Goal: Information Seeking & Learning: Find specific fact

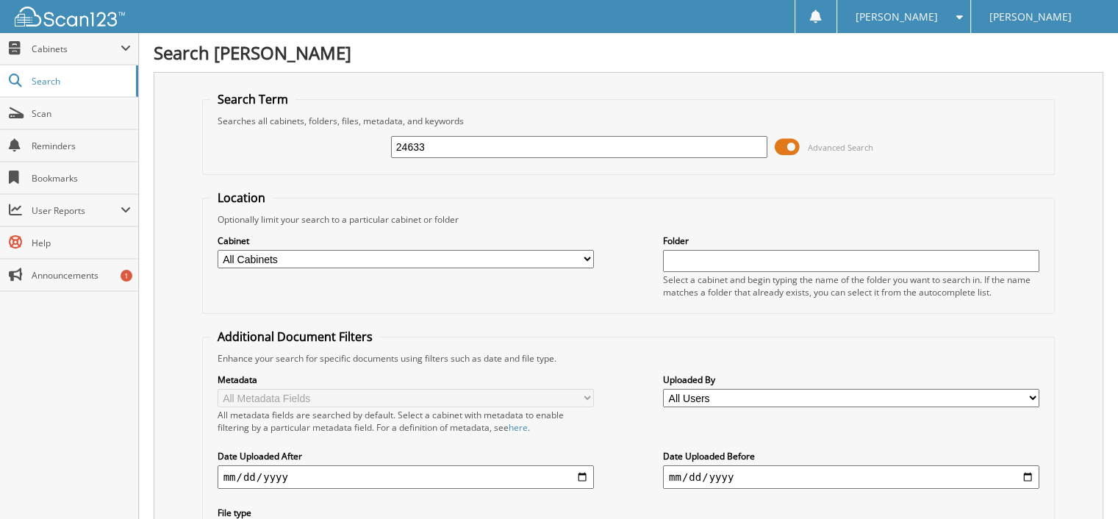
type input "24633"
drag, startPoint x: 441, startPoint y: 138, endPoint x: 370, endPoint y: 138, distance: 71.3
click at [379, 138] on div "24633 Advanced Search" at bounding box center [629, 147] width 838 height 40
click at [54, 110] on span "Scan" at bounding box center [81, 113] width 99 height 13
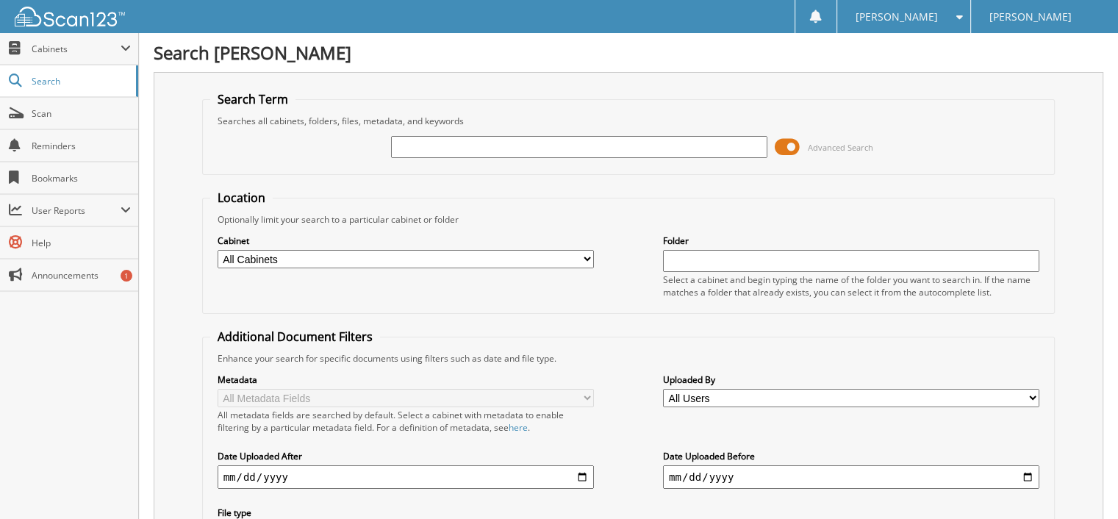
click at [694, 259] on input "text" at bounding box center [851, 261] width 376 height 22
type input "24633"
drag, startPoint x: 697, startPoint y: 260, endPoint x: 606, endPoint y: 242, distance: 92.9
click at [606, 242] on div "Cabinet All Cabinets PARTS SERVICE RO Needs Filing Folder 24633" at bounding box center [629, 266] width 838 height 80
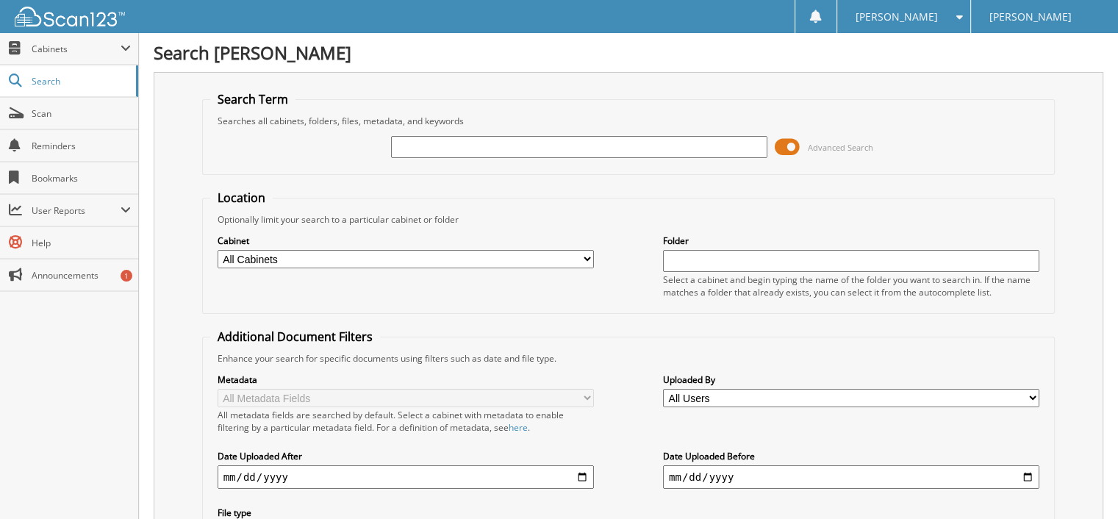
click at [608, 299] on div "Cabinet All Cabinets PARTS SERVICE RO Needs Filing Folder" at bounding box center [629, 266] width 838 height 80
click at [488, 148] on input "text" at bounding box center [579, 147] width 376 height 22
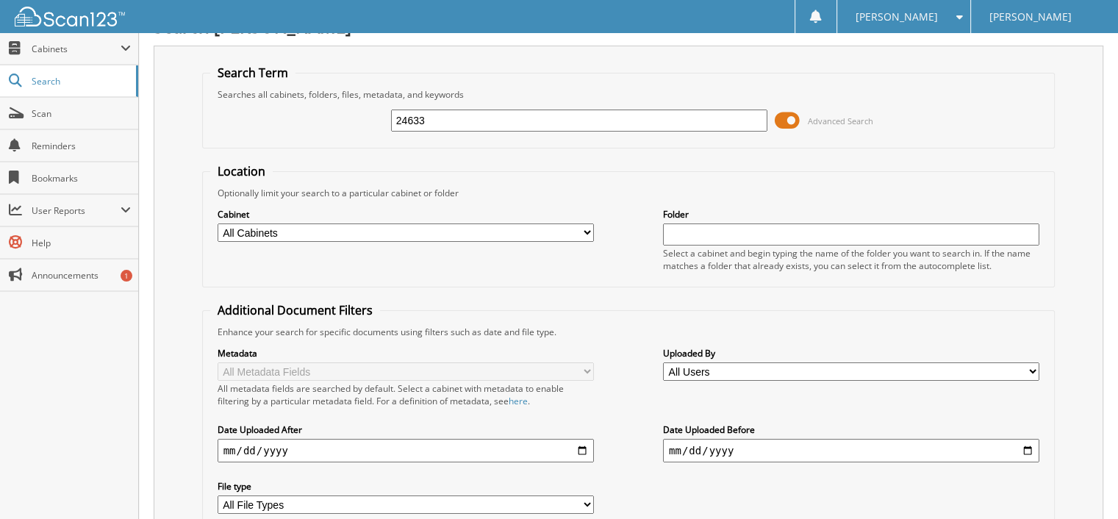
scroll to position [135, 0]
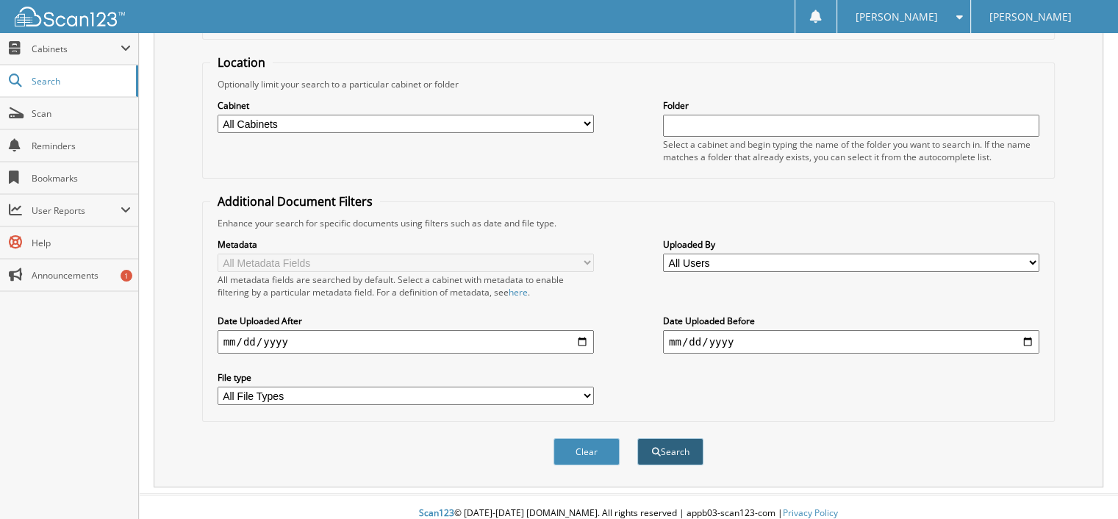
type input "24633"
click at [679, 438] on button "Search" at bounding box center [671, 451] width 66 height 27
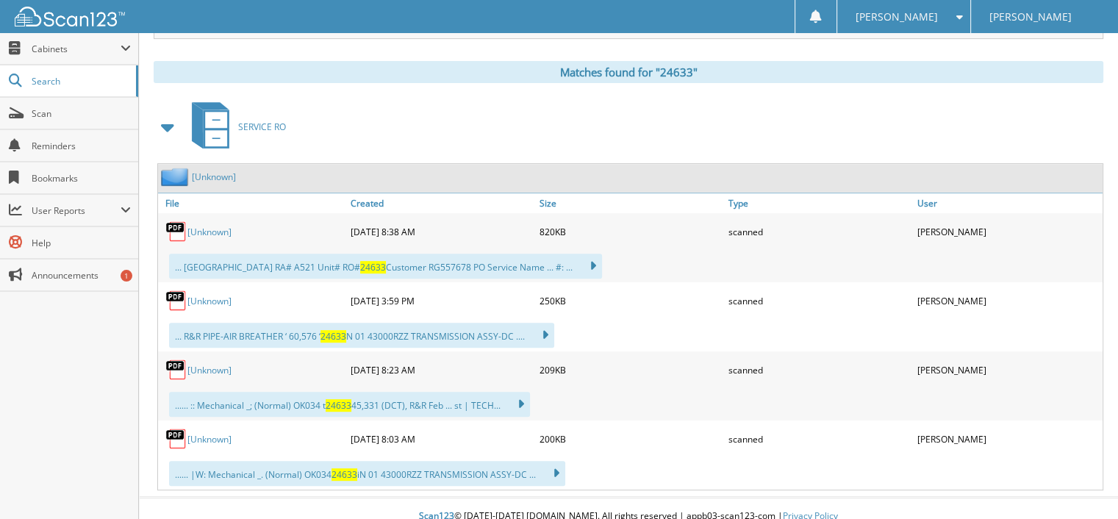
scroll to position [585, 0]
click at [209, 225] on link "[Unknown]" at bounding box center [210, 231] width 44 height 13
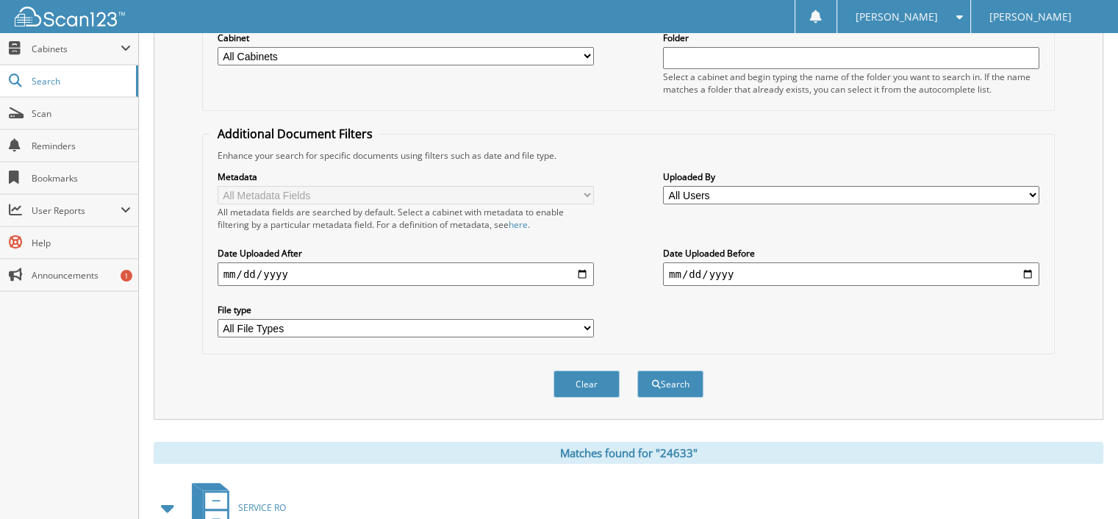
scroll to position [221, 0]
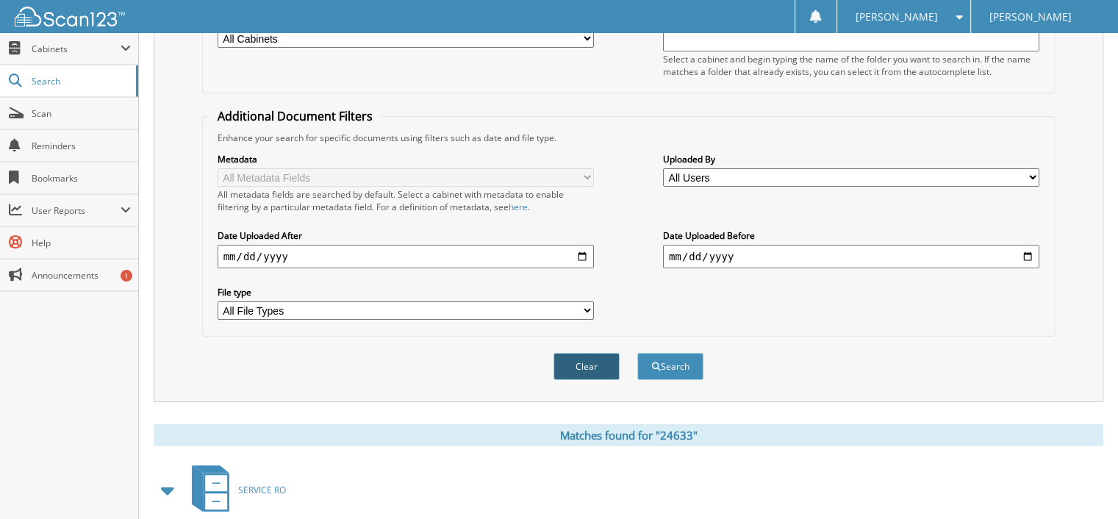
click at [582, 353] on button "Clear" at bounding box center [587, 366] width 66 height 27
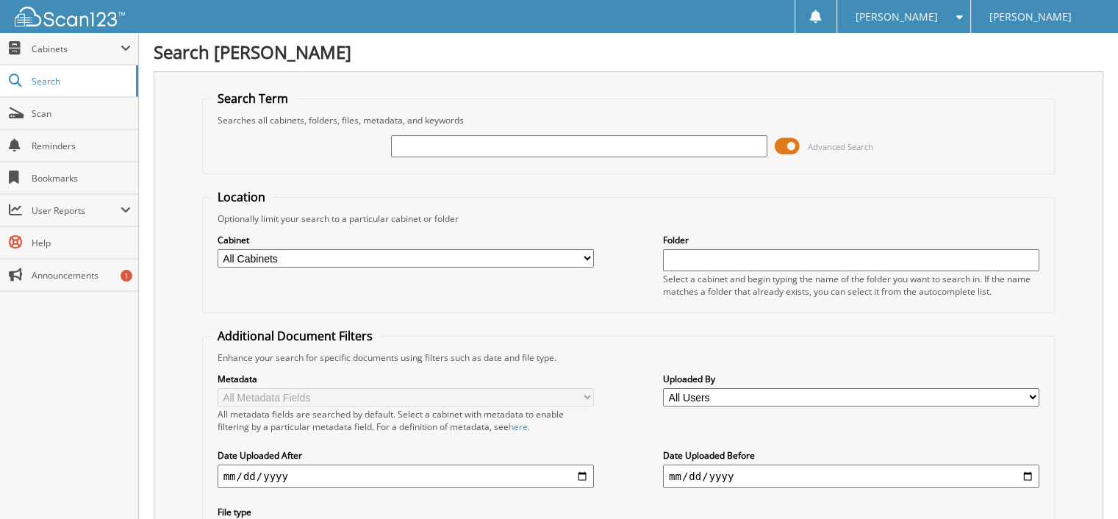
scroll to position [0, 0]
click at [409, 138] on input "text" at bounding box center [579, 147] width 376 height 22
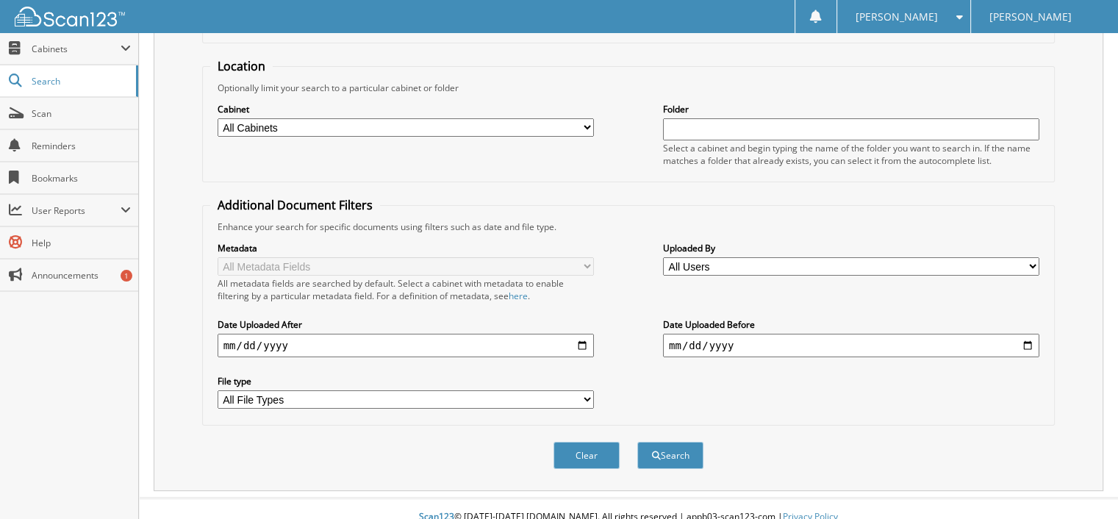
scroll to position [135, 0]
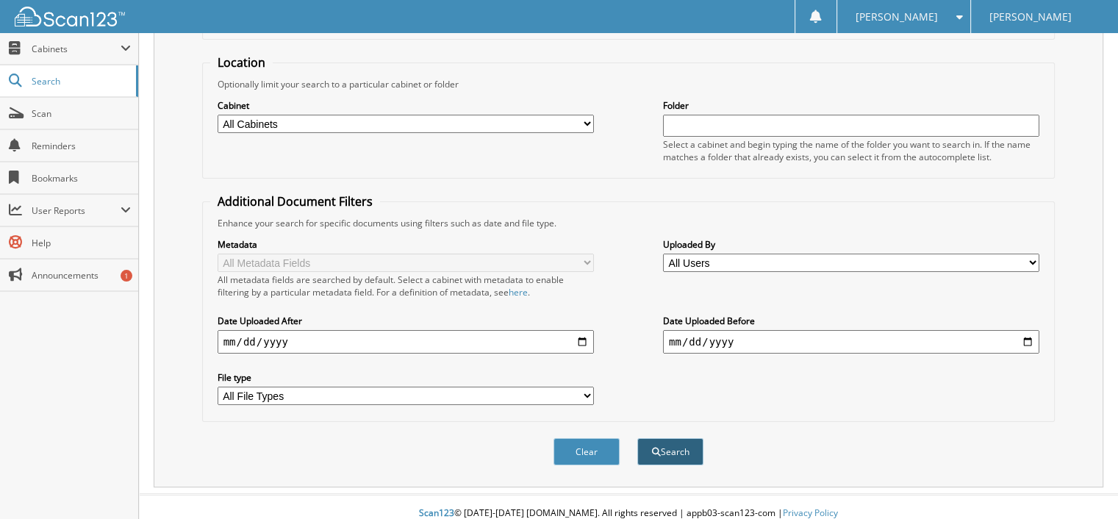
type input "31599"
click at [674, 438] on button "Search" at bounding box center [671, 451] width 66 height 27
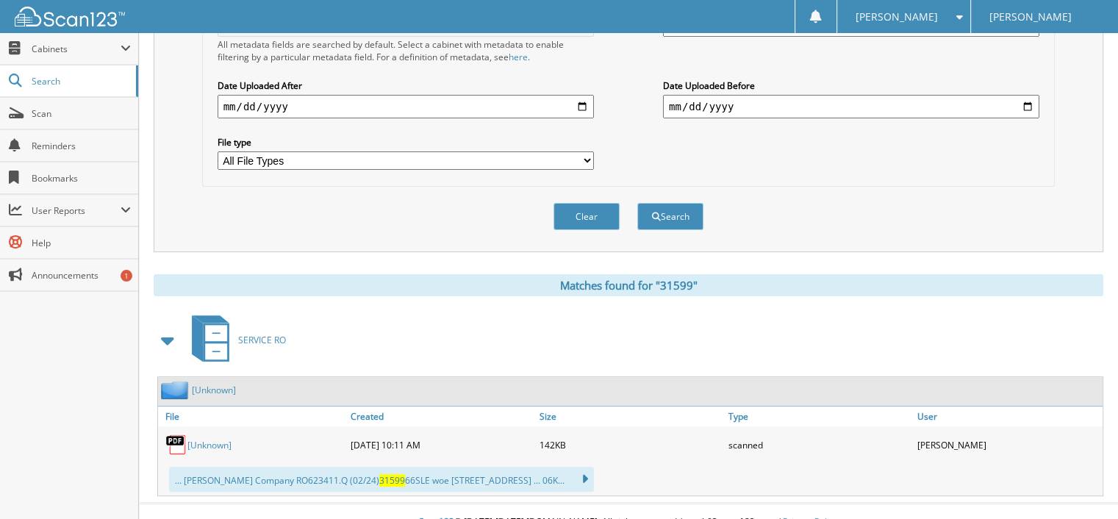
scroll to position [376, 0]
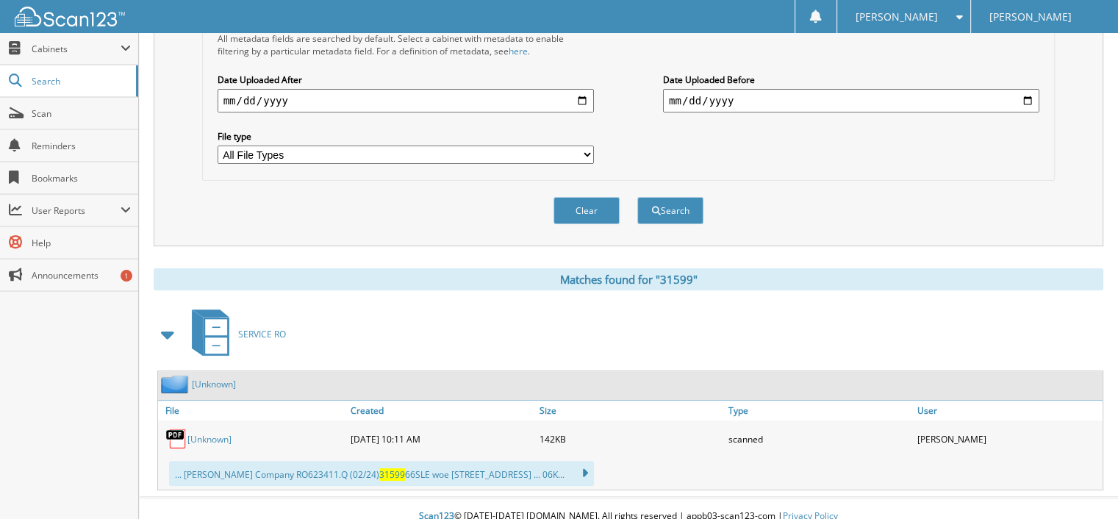
click at [199, 433] on link "[Unknown]" at bounding box center [210, 439] width 44 height 13
click at [596, 197] on button "Clear" at bounding box center [587, 210] width 66 height 27
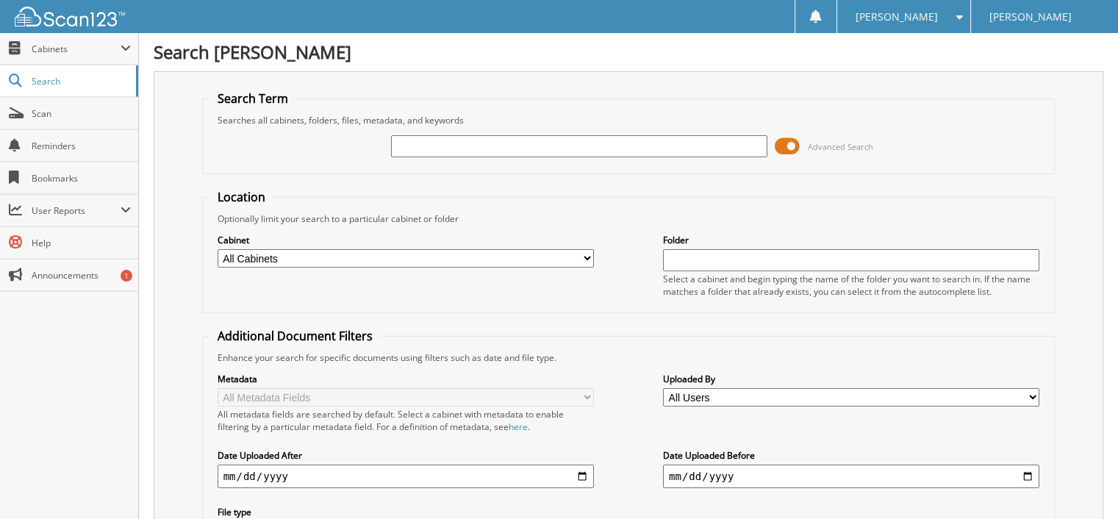
scroll to position [0, 0]
